Goal: Task Accomplishment & Management: Manage account settings

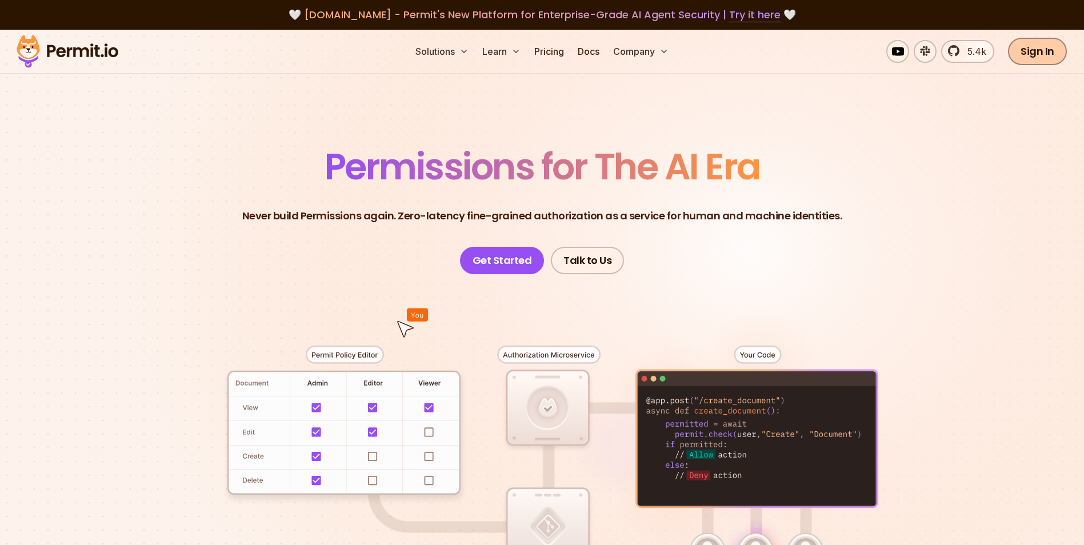
click at [1044, 39] on link "Sign In" at bounding box center [1037, 51] width 59 height 27
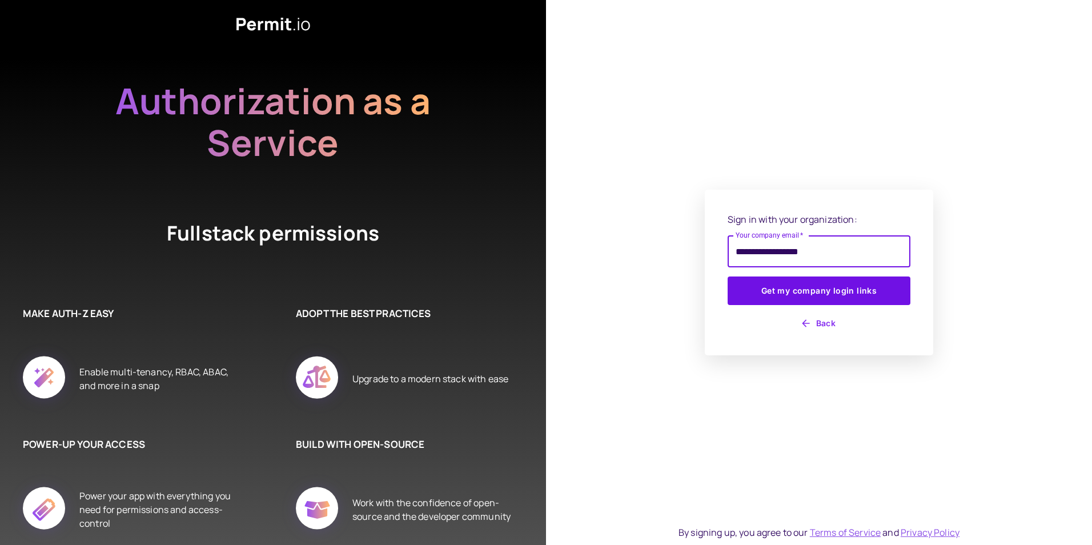
type input "**********"
click at [728, 276] on button "Get my company login links" at bounding box center [819, 290] width 183 height 29
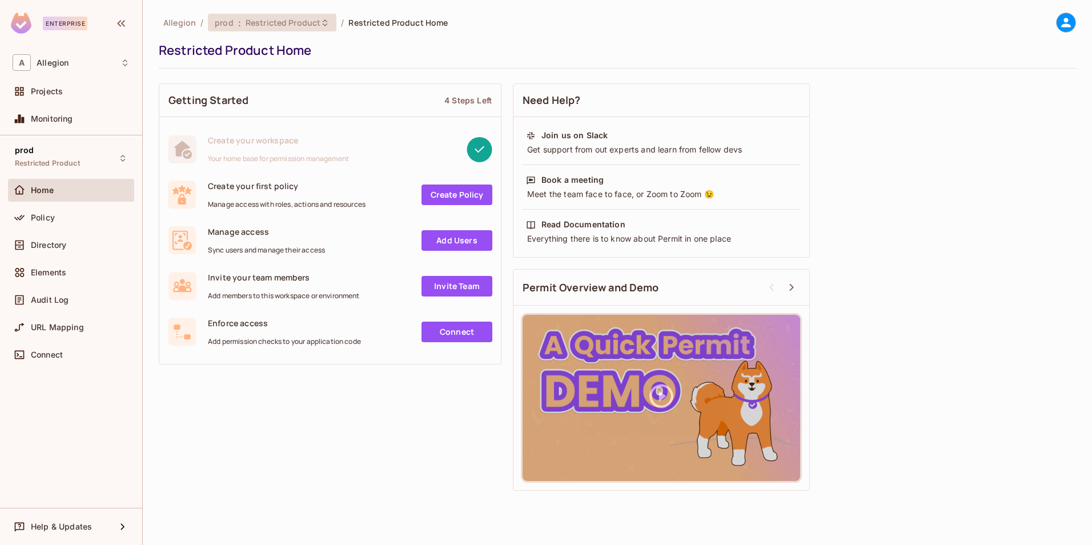
click at [316, 22] on span "Restricted Product" at bounding box center [283, 22] width 75 height 11
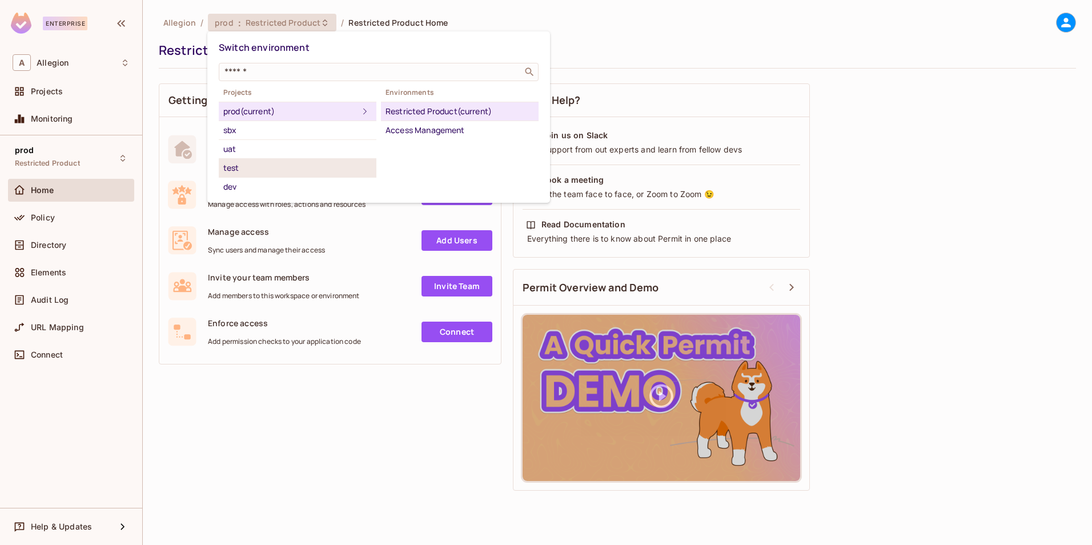
click at [244, 163] on div "test" at bounding box center [297, 168] width 149 height 14
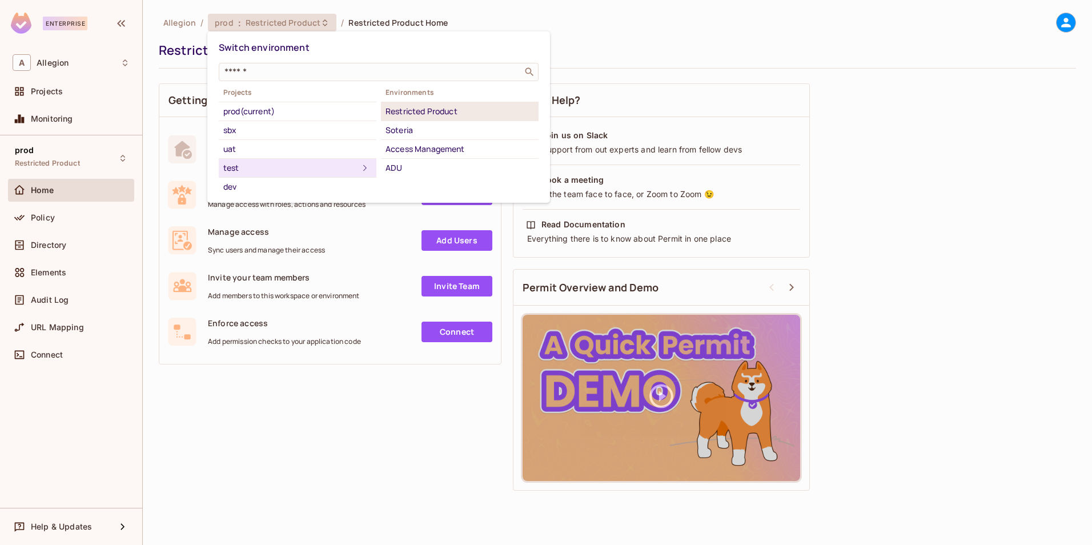
click at [438, 113] on div "Restricted Product" at bounding box center [460, 112] width 149 height 14
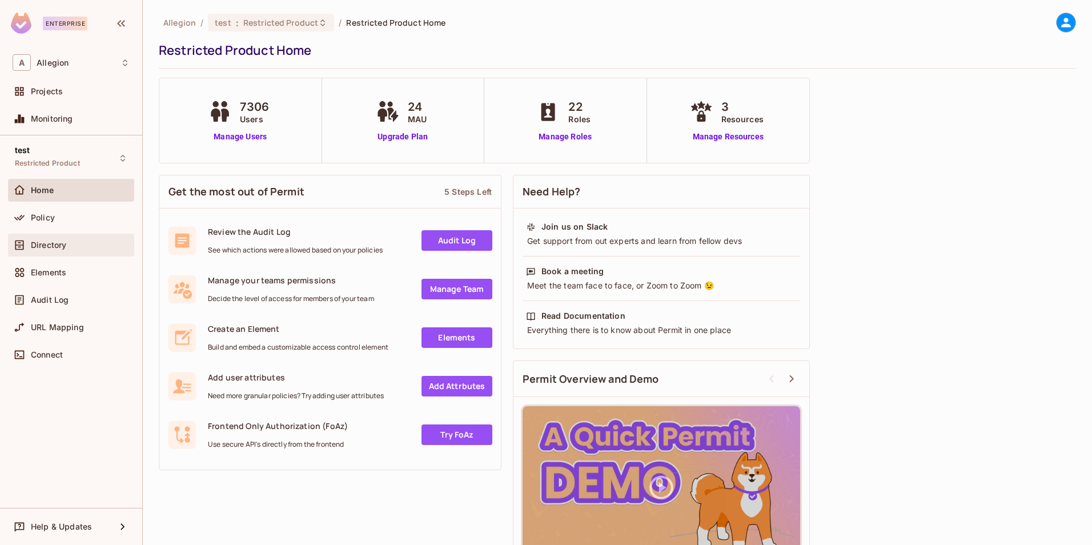
click at [53, 239] on div "Directory" at bounding box center [71, 245] width 117 height 14
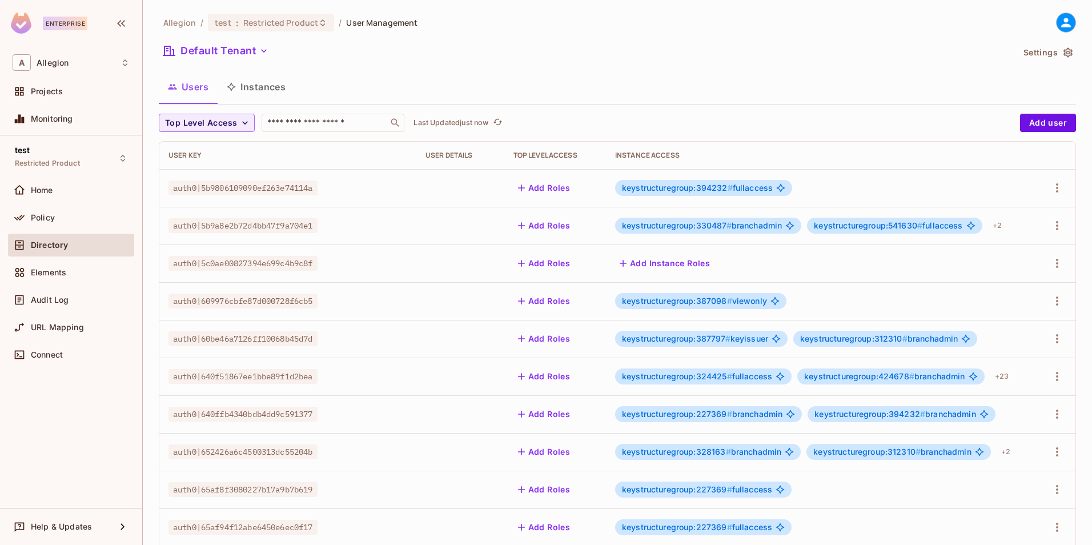
click at [274, 90] on button "Instances" at bounding box center [256, 87] width 77 height 29
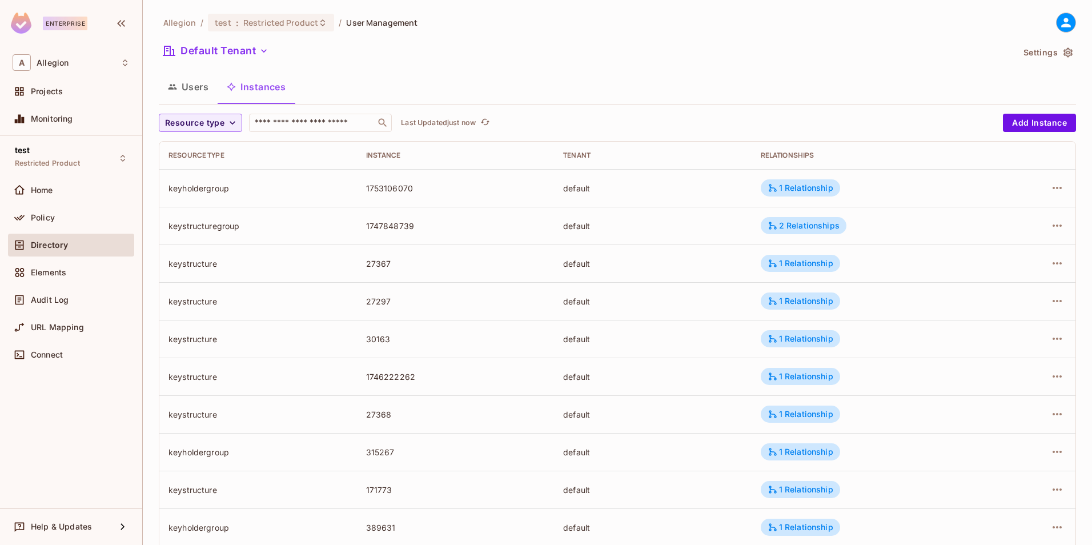
click at [200, 86] on button "Users" at bounding box center [188, 87] width 59 height 29
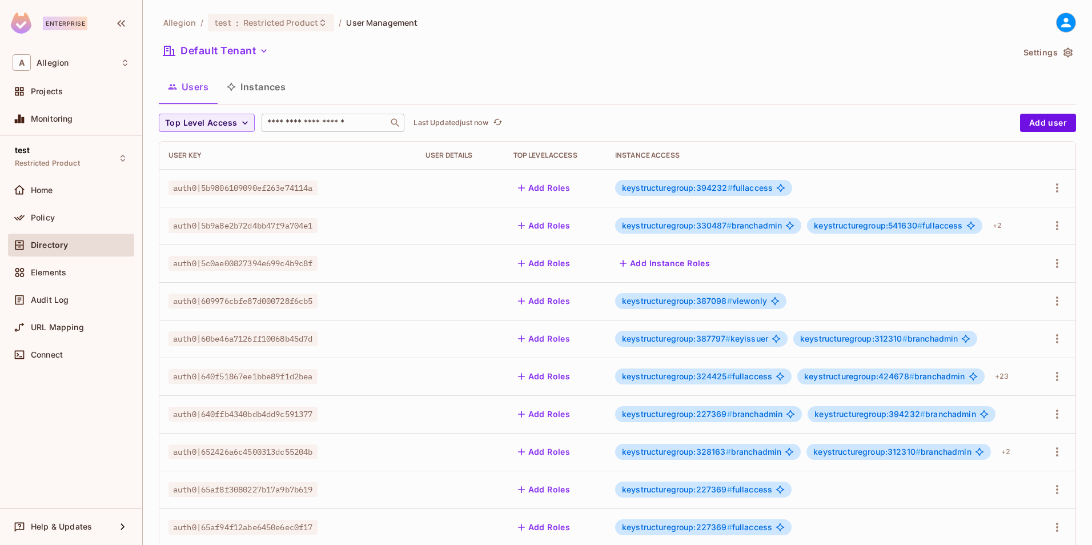
click at [292, 117] on div "​" at bounding box center [333, 123] width 143 height 18
paste input "**********"
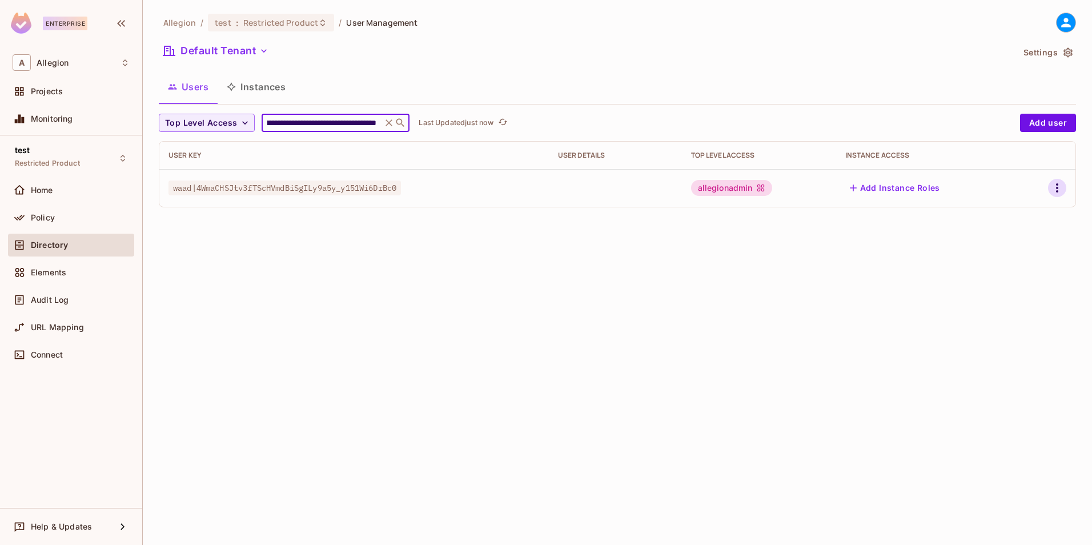
type input "**********"
click at [1059, 189] on icon "button" at bounding box center [1058, 188] width 14 height 14
click at [1007, 217] on span "Edit" at bounding box center [997, 214] width 22 height 18
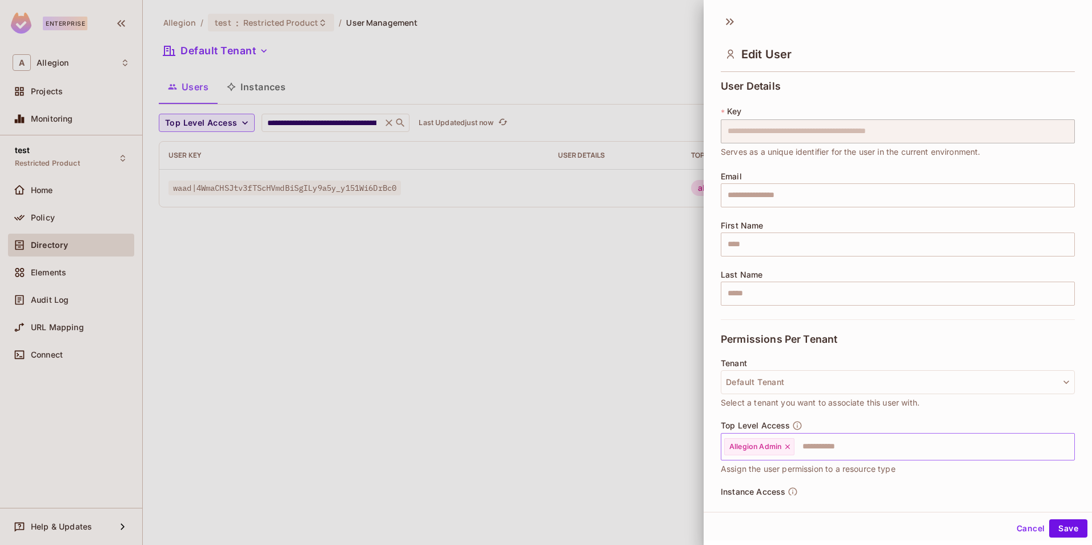
click at [789, 448] on icon at bounding box center [787, 446] width 5 height 5
click at [1049, 526] on button "Save" at bounding box center [1068, 528] width 38 height 18
